Goal: Find specific page/section: Find specific page/section

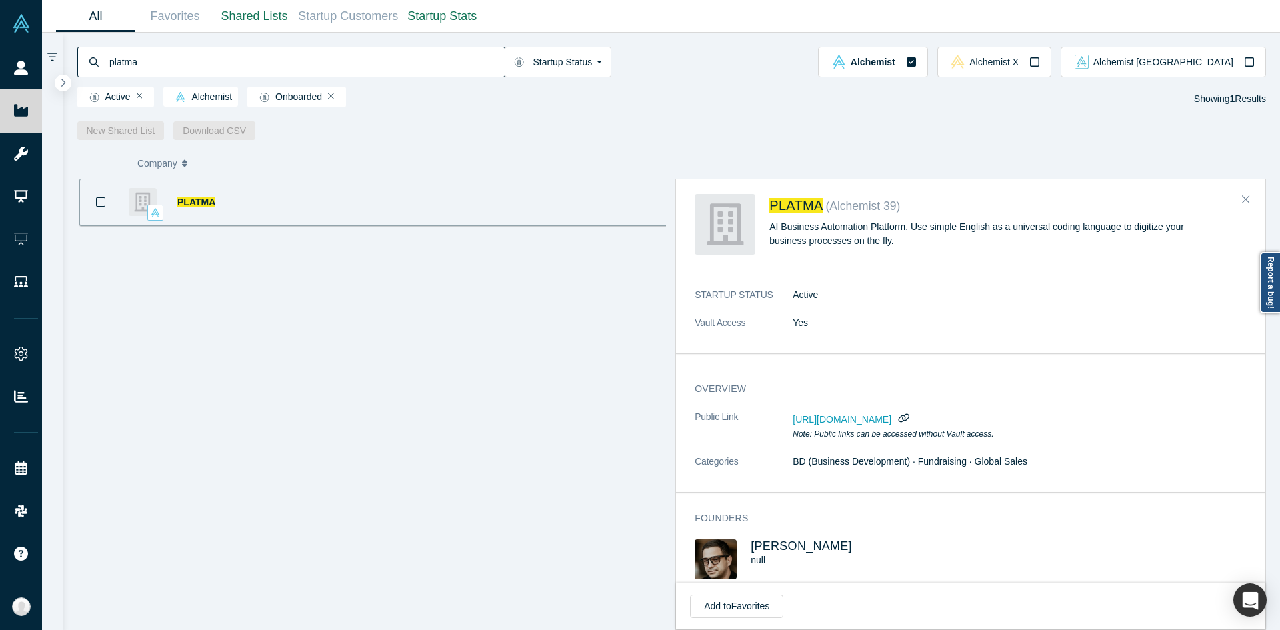
drag, startPoint x: 0, startPoint y: 0, endPoint x: 384, endPoint y: 65, distance: 389.6
click at [384, 65] on input "platma" at bounding box center [306, 61] width 397 height 31
paste input "[PERSON_NAME]"
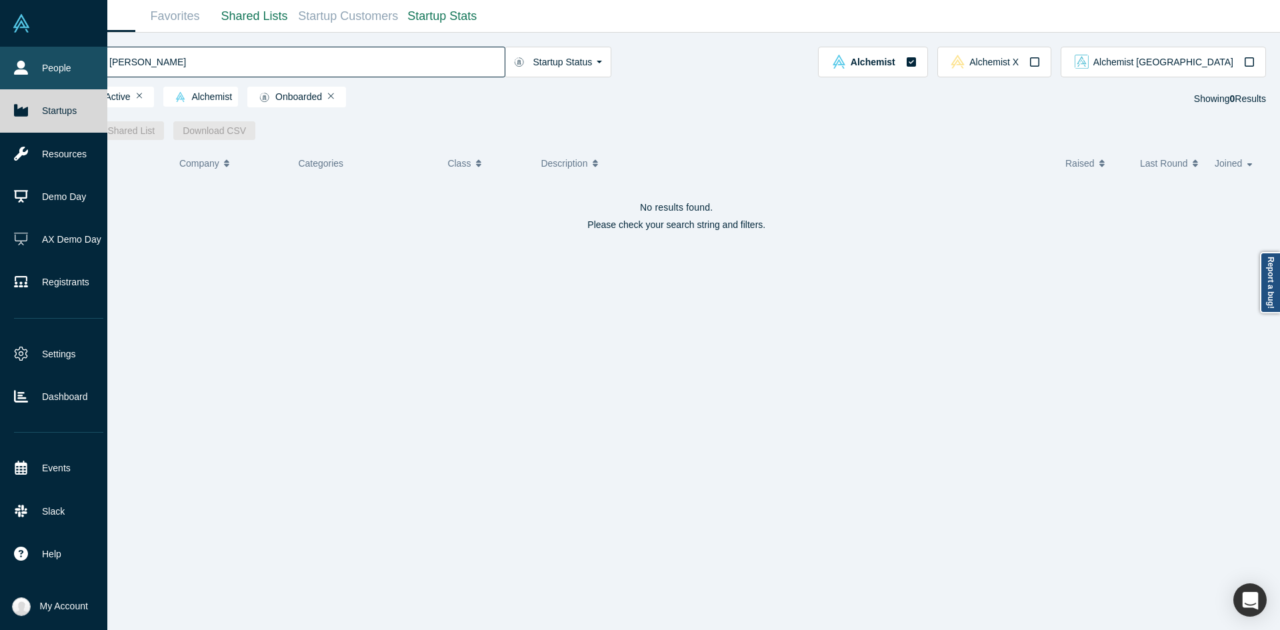
type input "[PERSON_NAME]"
click at [27, 77] on link "People" at bounding box center [58, 68] width 117 height 43
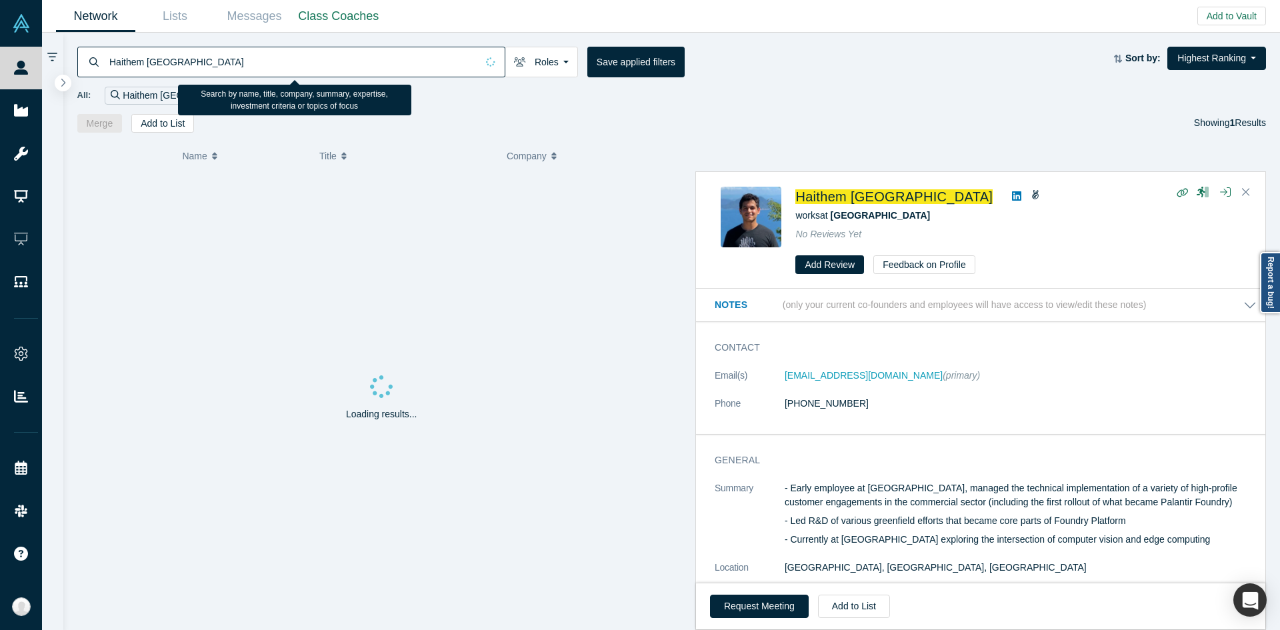
click at [167, 70] on input "Haithem [GEOGRAPHIC_DATA]" at bounding box center [292, 61] width 369 height 31
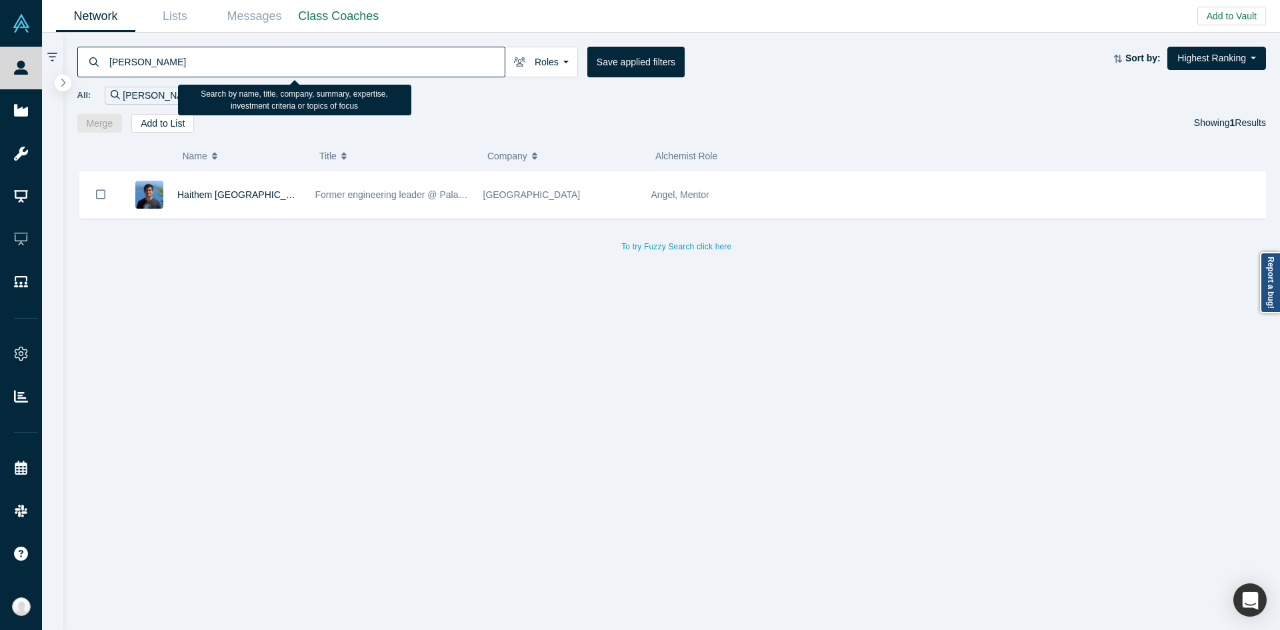
type input "[PERSON_NAME]"
